Goal: Transaction & Acquisition: Purchase product/service

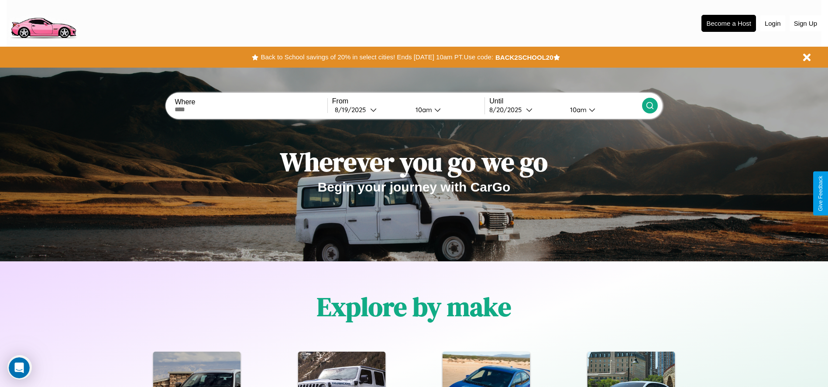
scroll to position [181, 0]
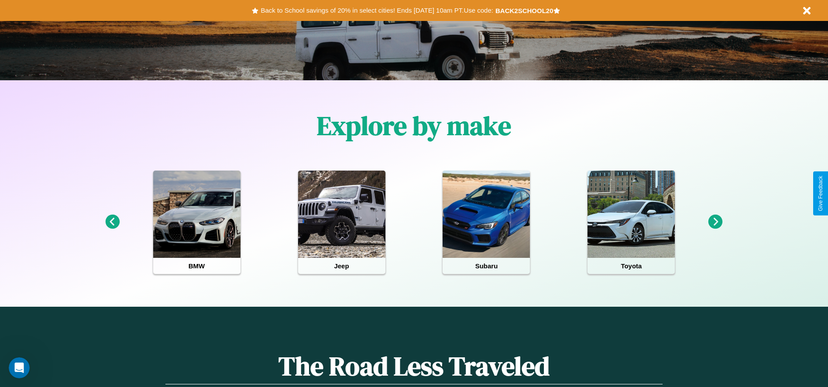
click at [716, 222] on icon at bounding box center [716, 222] width 14 height 14
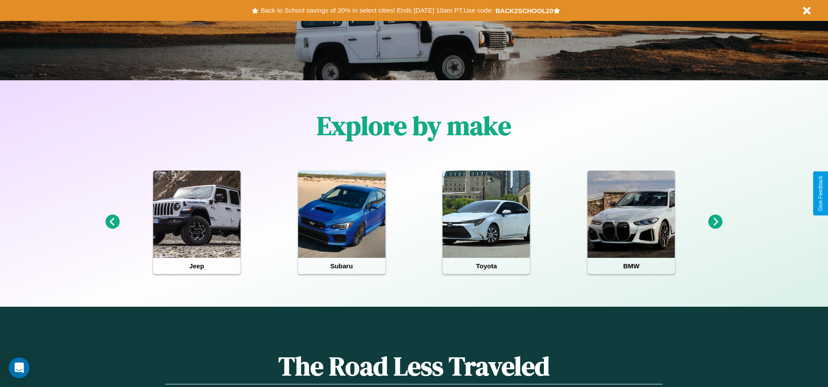
click at [716, 222] on icon at bounding box center [716, 222] width 14 height 14
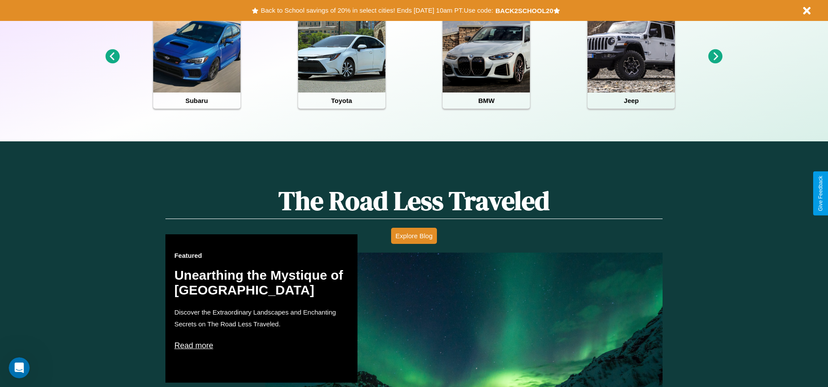
scroll to position [389, 0]
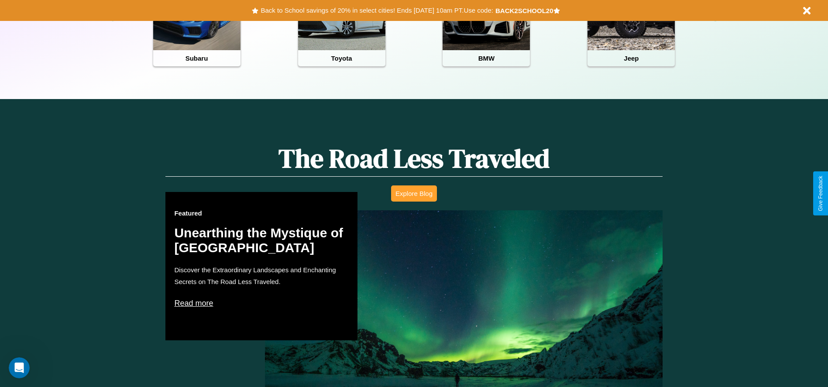
click at [414, 193] on button "Explore Blog" at bounding box center [414, 194] width 46 height 16
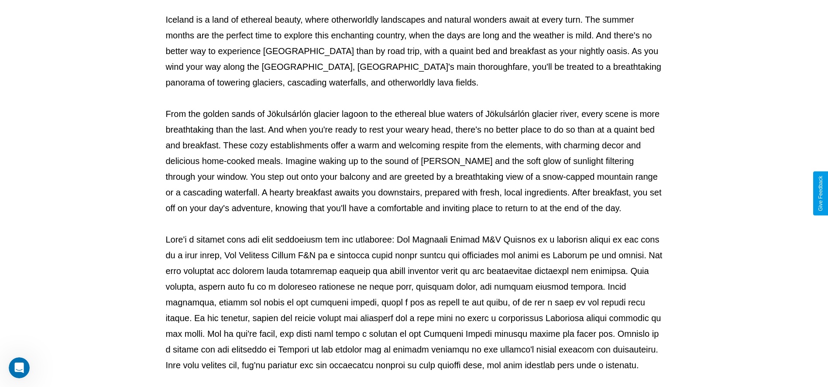
scroll to position [289, 0]
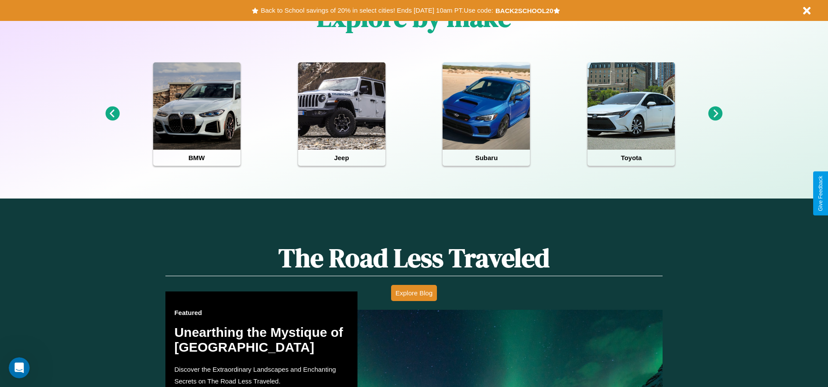
scroll to position [410, 0]
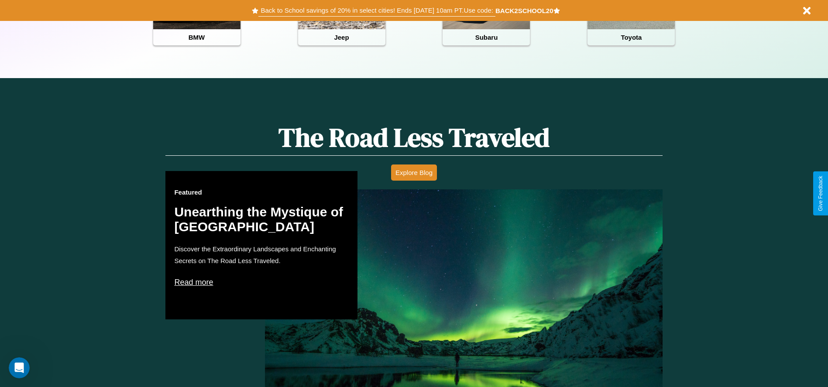
click at [377, 10] on button "Back to School savings of 20% in select cities! Ends 9/1 at 10am PT. Use code:" at bounding box center [376, 10] width 237 height 12
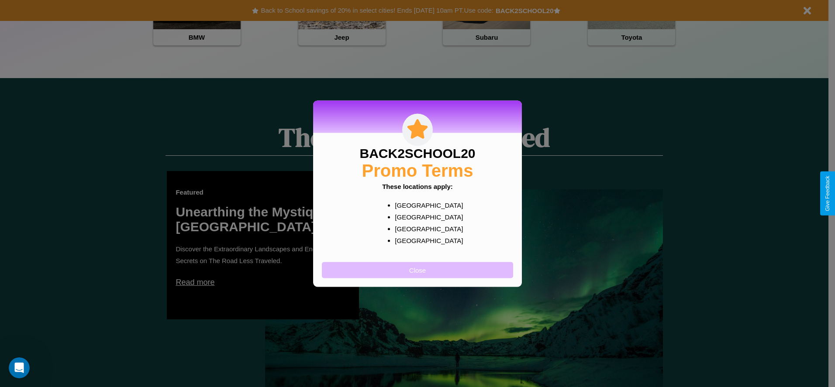
click at [417, 270] on button "Close" at bounding box center [417, 270] width 191 height 16
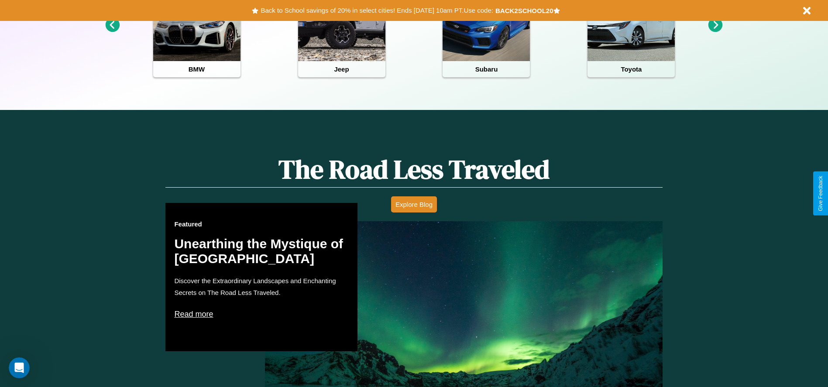
scroll to position [0, 0]
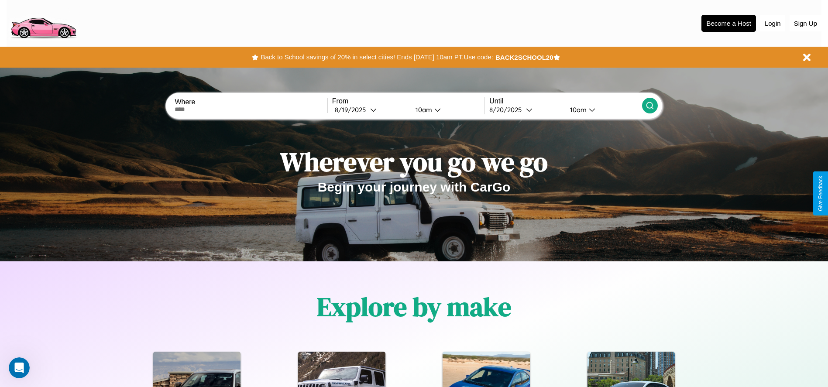
click at [251, 110] on input "text" at bounding box center [251, 109] width 152 height 7
type input "******"
click at [370, 110] on div "8 / 19 / 2025" at bounding box center [352, 110] width 35 height 8
select select "*"
select select "****"
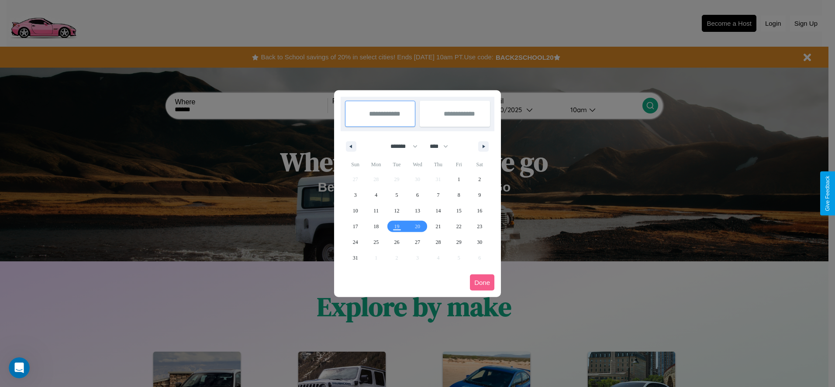
drag, startPoint x: 400, startPoint y: 146, endPoint x: 417, endPoint y: 175, distance: 33.7
click at [400, 146] on select "******* ******** ***** ***** *** **** **** ****** ********* ******* ******** **…" at bounding box center [402, 146] width 37 height 14
select select "*"
drag, startPoint x: 443, startPoint y: 146, endPoint x: 417, endPoint y: 175, distance: 38.4
click at [443, 146] on select "**** **** **** **** **** **** **** **** **** **** **** **** **** **** **** ****…" at bounding box center [438, 146] width 26 height 14
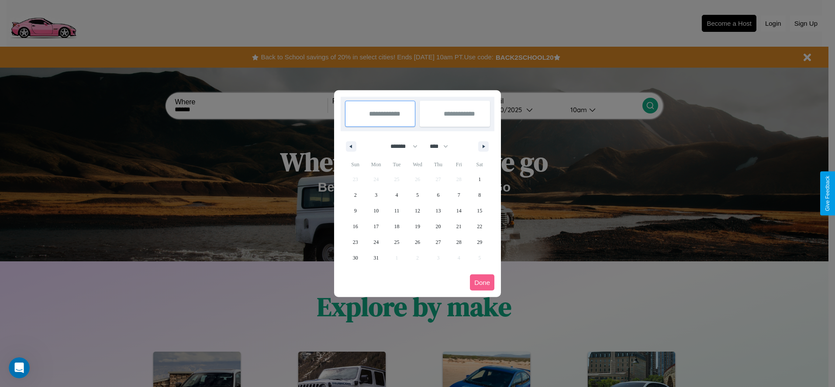
select select "****"
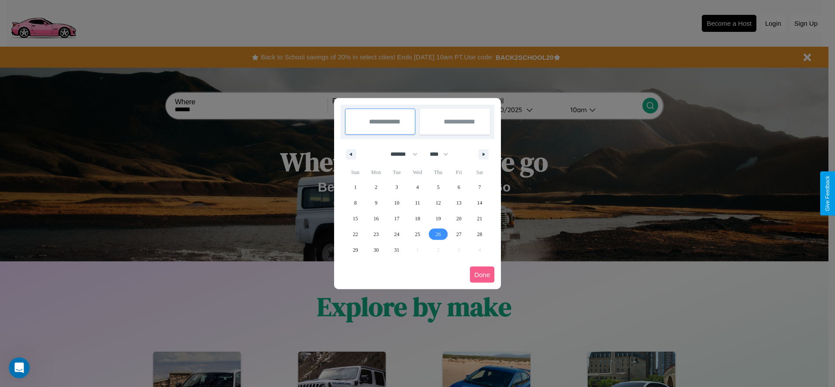
click at [438, 234] on span "26" at bounding box center [437, 235] width 5 height 16
type input "**********"
click at [483, 154] on icon "button" at bounding box center [485, 154] width 4 height 3
select select "*"
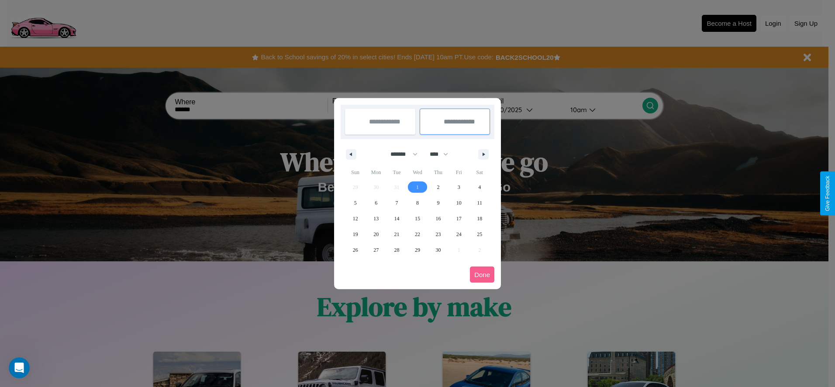
click at [417, 187] on span "1" at bounding box center [417, 187] width 3 height 16
type input "**********"
select select "*"
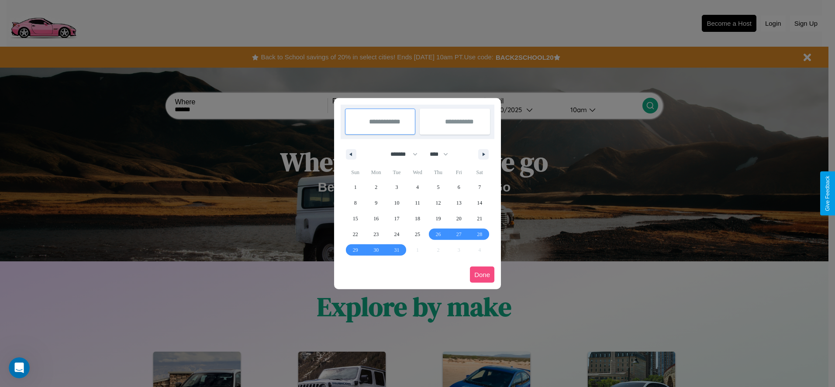
click at [482, 275] on button "Done" at bounding box center [482, 275] width 24 height 16
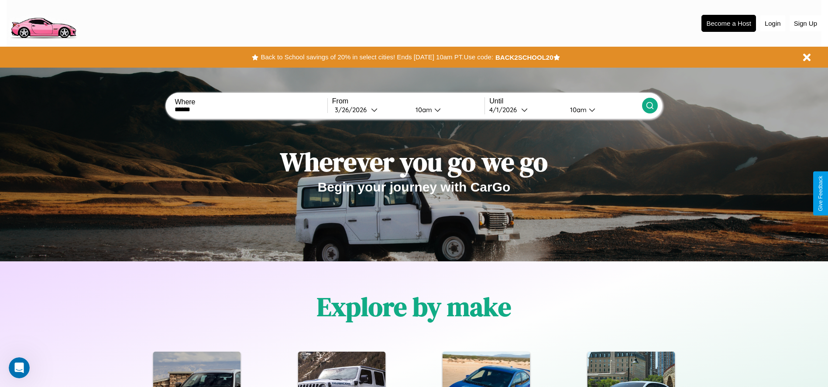
click at [422, 110] on div "10am" at bounding box center [422, 110] width 23 height 8
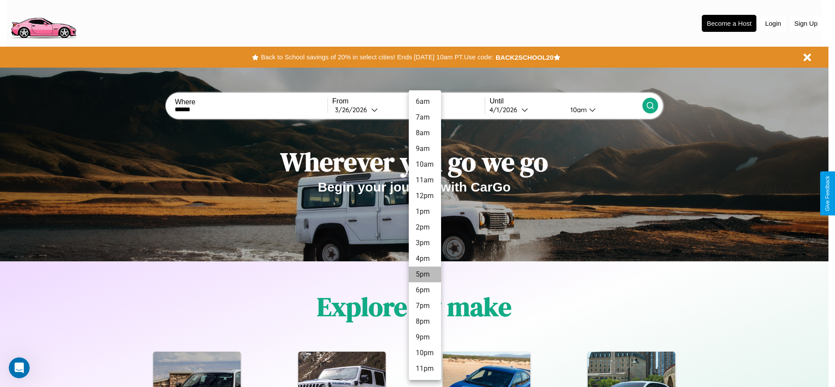
click at [424, 275] on li "5pm" at bounding box center [425, 275] width 32 height 16
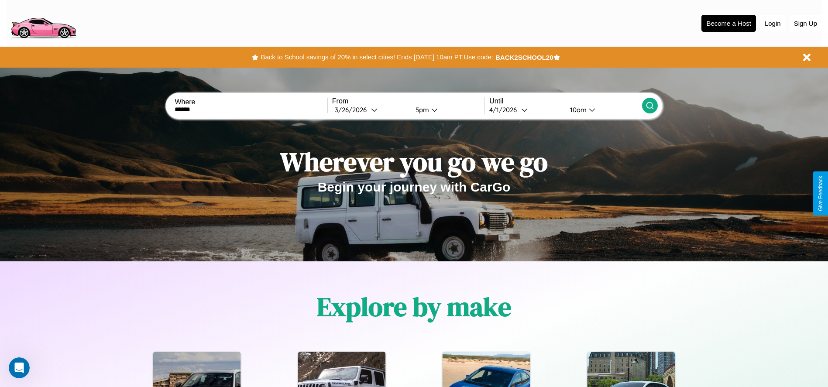
click at [577, 110] on div "10am" at bounding box center [577, 110] width 23 height 8
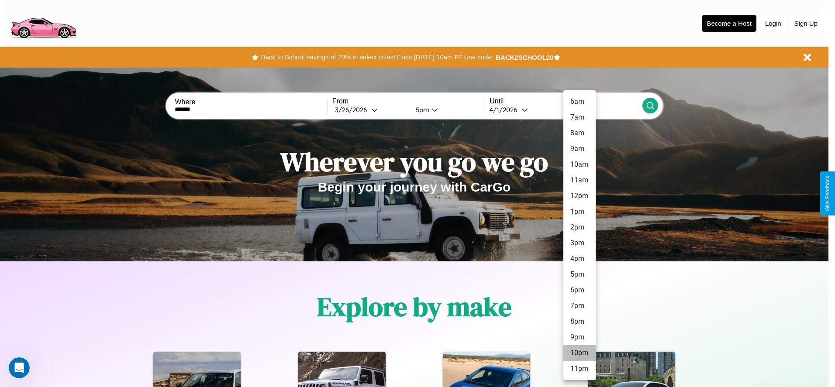
click at [579, 353] on li "10pm" at bounding box center [579, 353] width 32 height 16
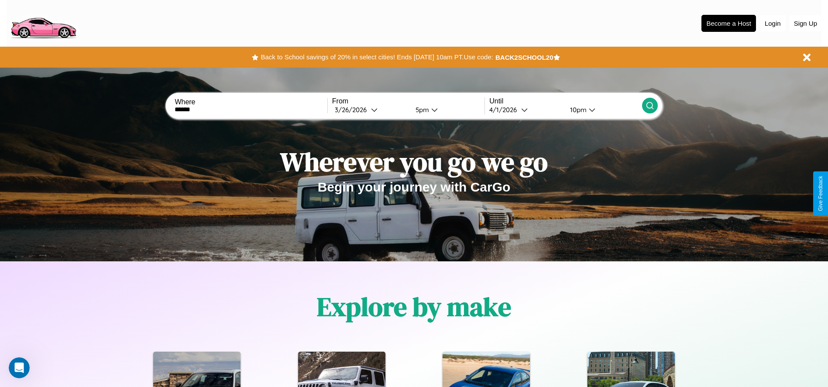
click at [650, 106] on icon at bounding box center [650, 105] width 9 height 9
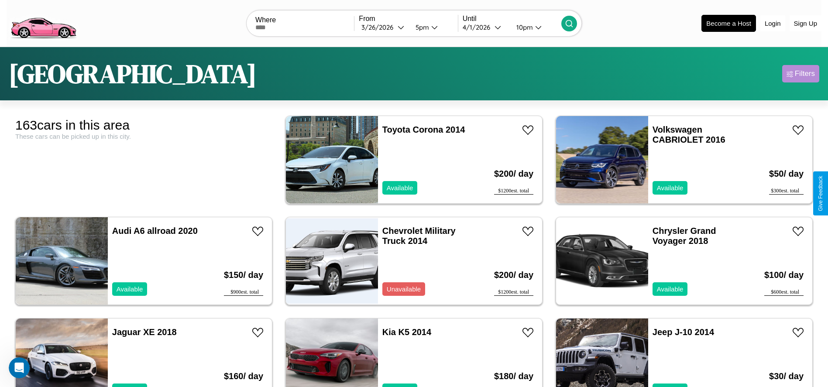
click at [801, 74] on div "Filters" at bounding box center [805, 73] width 20 height 9
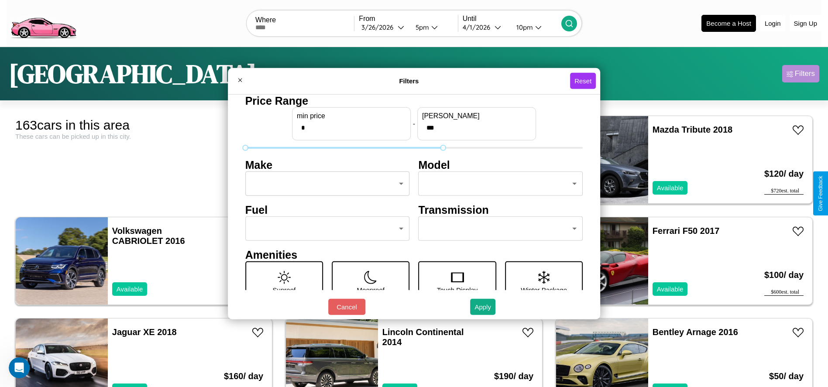
type input "***"
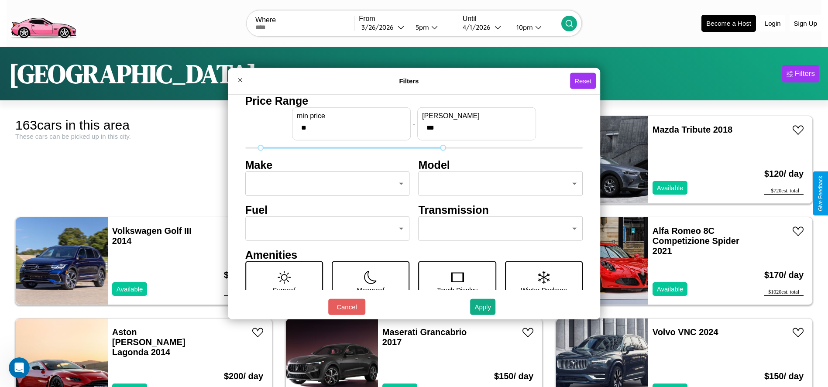
type input "**"
click at [325, 184] on body "CarGo Where From 3 / 26 / 2026 5pm Until 4 / 1 / 2026 10pm Become a Host Login …" at bounding box center [414, 220] width 828 height 441
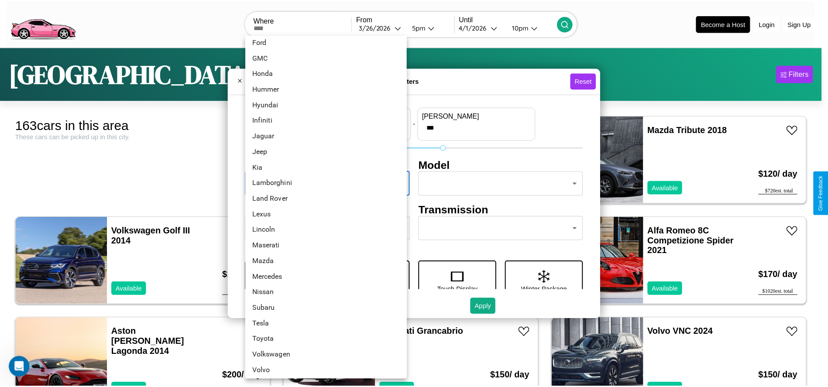
scroll to position [227, 0]
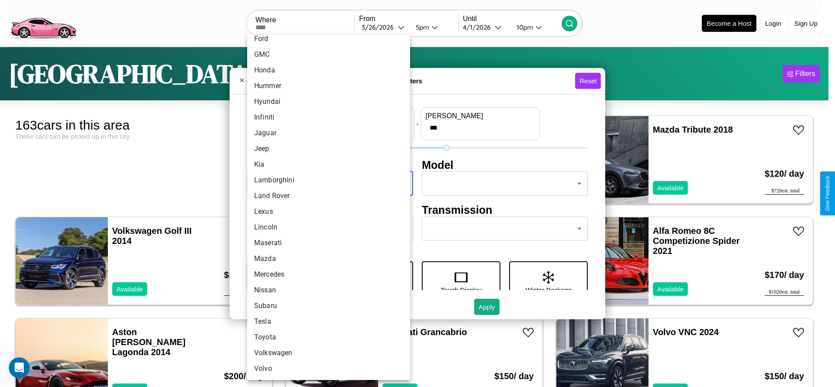
click at [325, 290] on li "Nissan" at bounding box center [328, 291] width 163 height 16
type input "******"
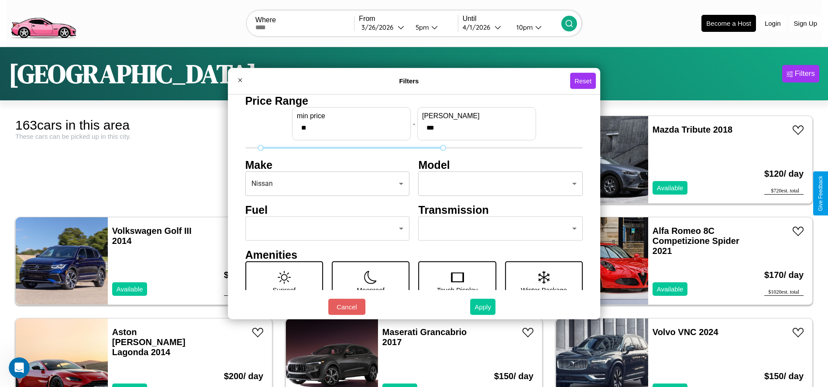
click at [483, 307] on button "Apply" at bounding box center [482, 307] width 25 height 16
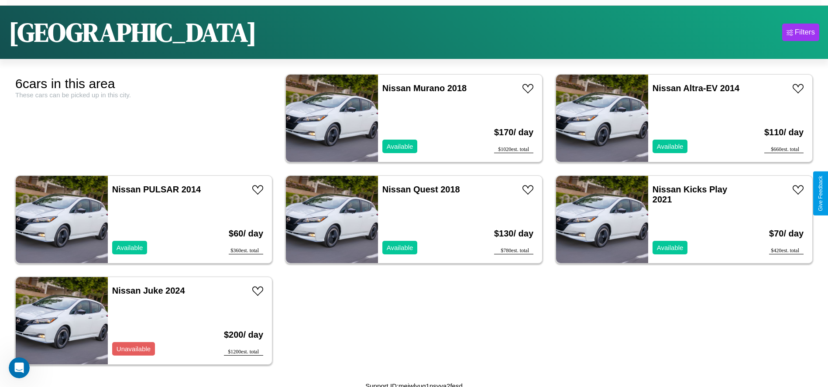
scroll to position [46, 0]
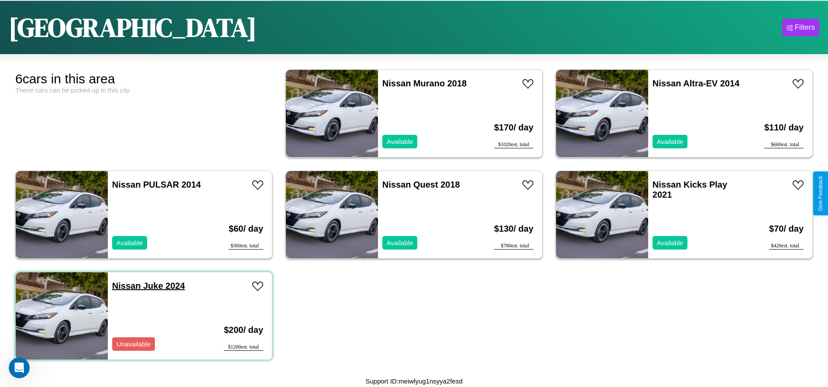
click at [125, 286] on link "Nissan Juke 2024" at bounding box center [148, 286] width 73 height 10
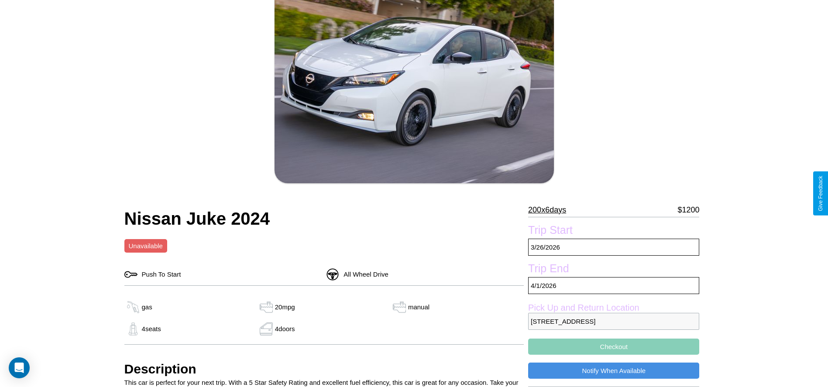
scroll to position [89, 0]
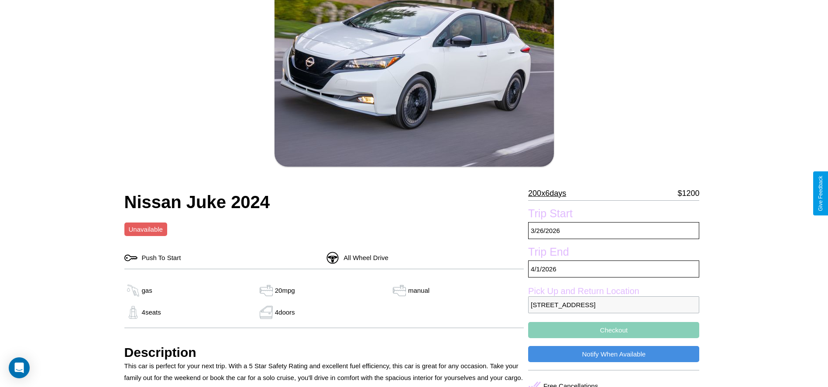
click at [551, 193] on p "200 x 6 days" at bounding box center [547, 193] width 38 height 14
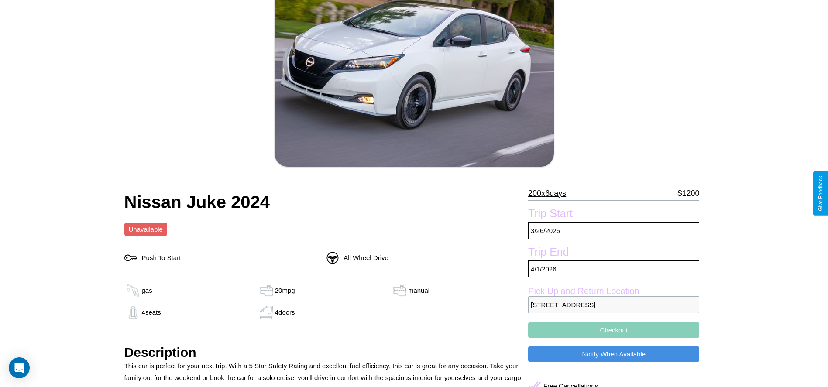
click at [551, 193] on p "200 x 6 days" at bounding box center [547, 193] width 38 height 14
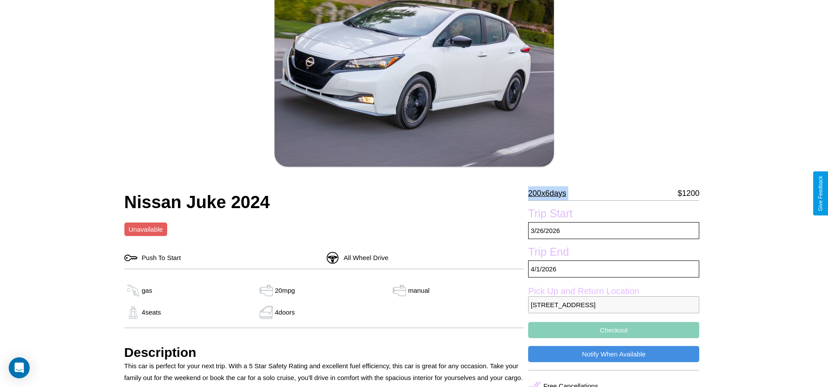
click at [551, 193] on p "200 x 6 days" at bounding box center [547, 193] width 38 height 14
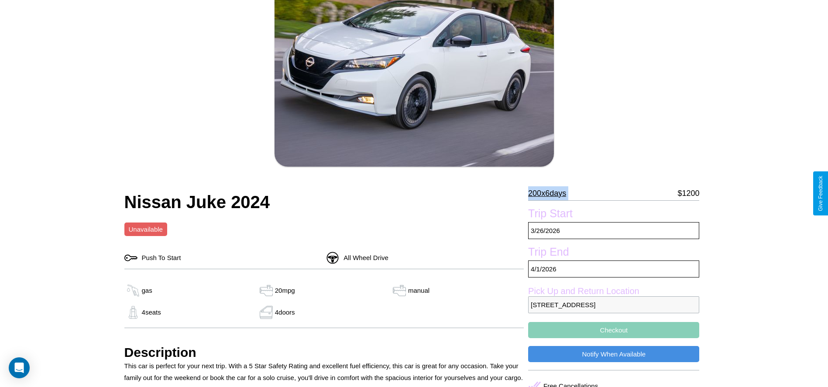
click at [551, 193] on p "200 x 6 days" at bounding box center [547, 193] width 38 height 14
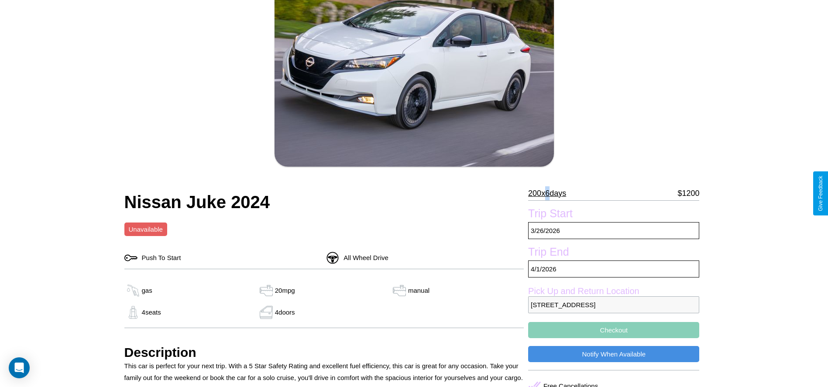
click at [551, 193] on p "200 x 6 days" at bounding box center [547, 193] width 38 height 14
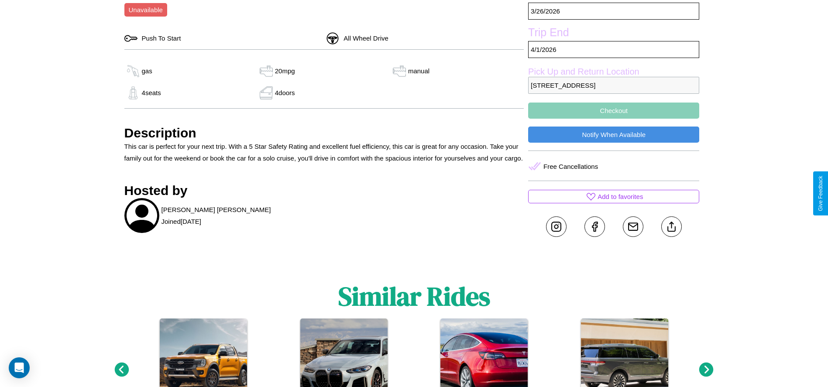
scroll to position [342, 0]
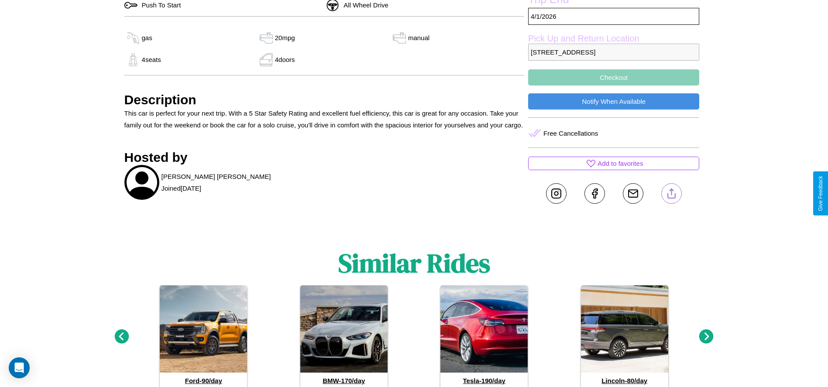
click at [672, 193] on line at bounding box center [672, 192] width 0 height 6
